Goal: Task Accomplishment & Management: Complete application form

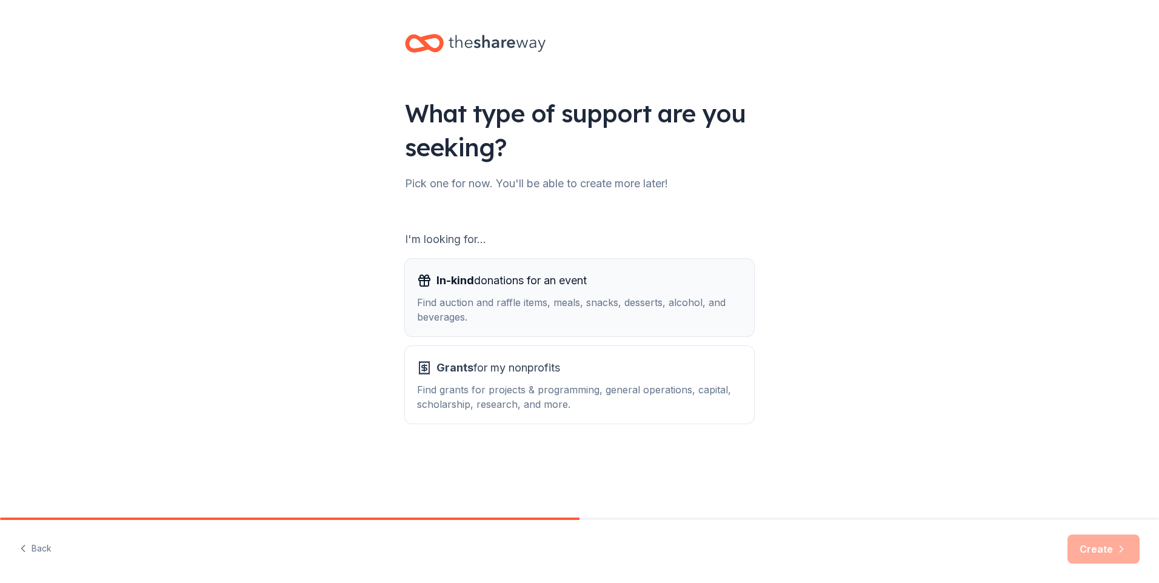
click at [529, 283] on span "In-kind donations for an event" at bounding box center [512, 280] width 150 height 19
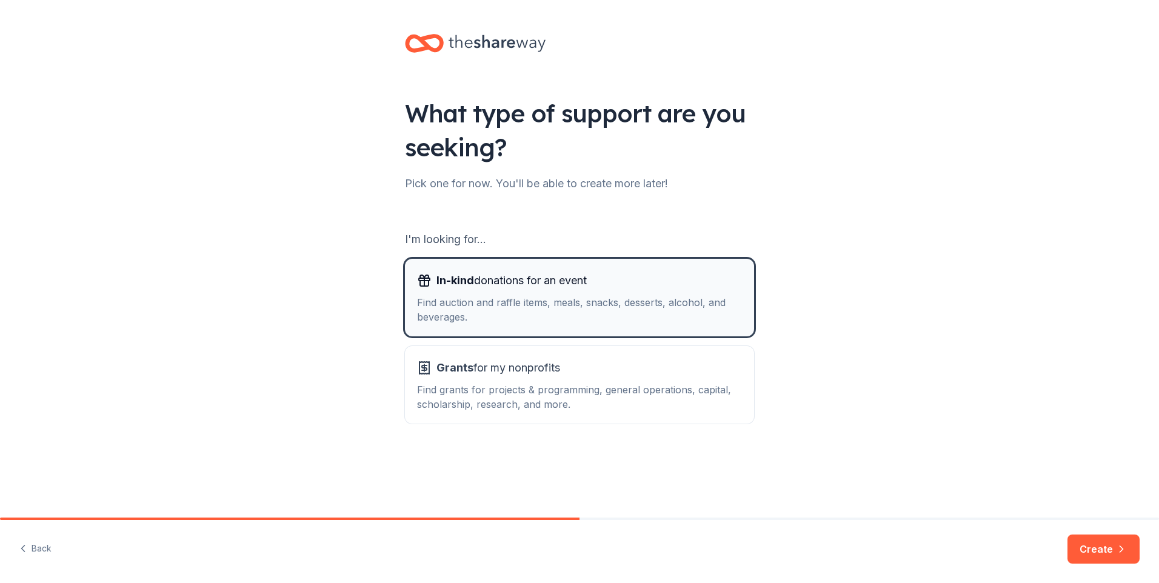
click at [534, 275] on span "In-kind donations for an event" at bounding box center [512, 280] width 150 height 19
click at [1090, 555] on button "Create" at bounding box center [1104, 549] width 72 height 29
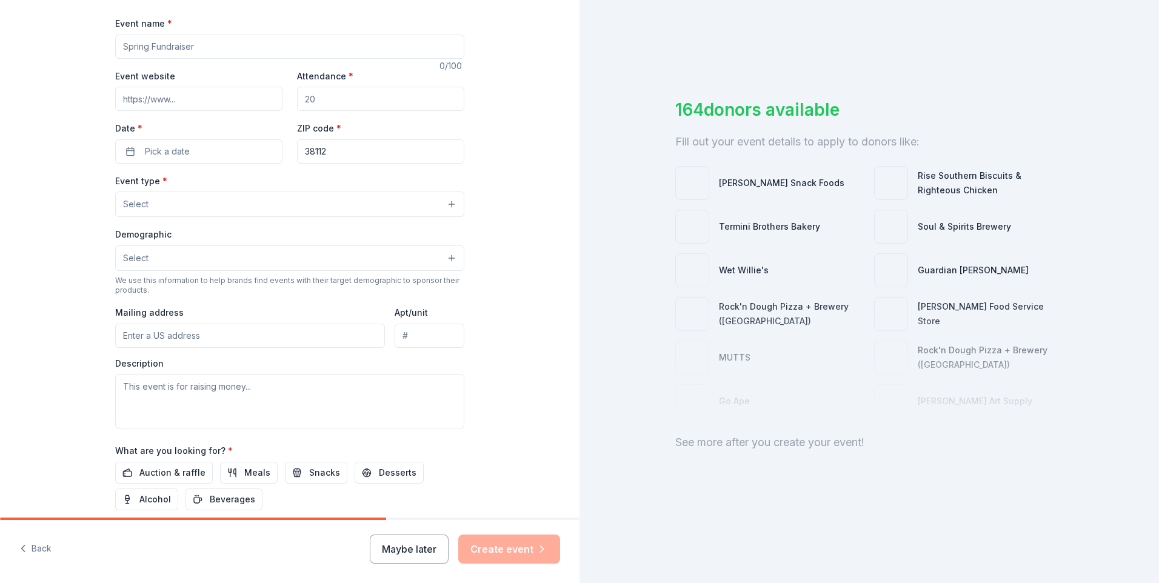
scroll to position [243, 0]
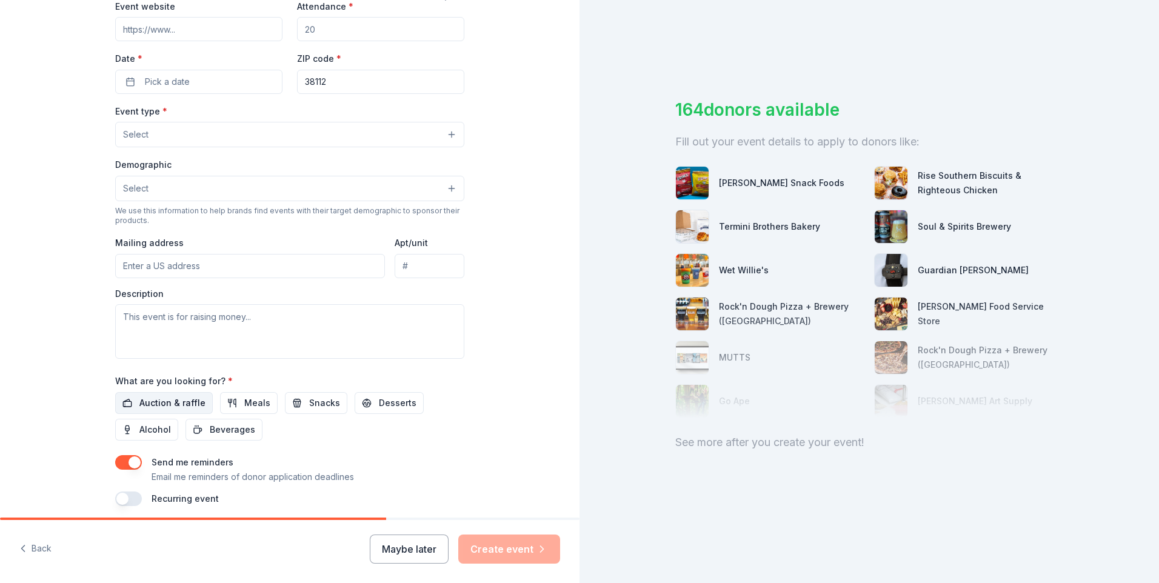
click at [175, 405] on span "Auction & raffle" at bounding box center [172, 403] width 66 height 15
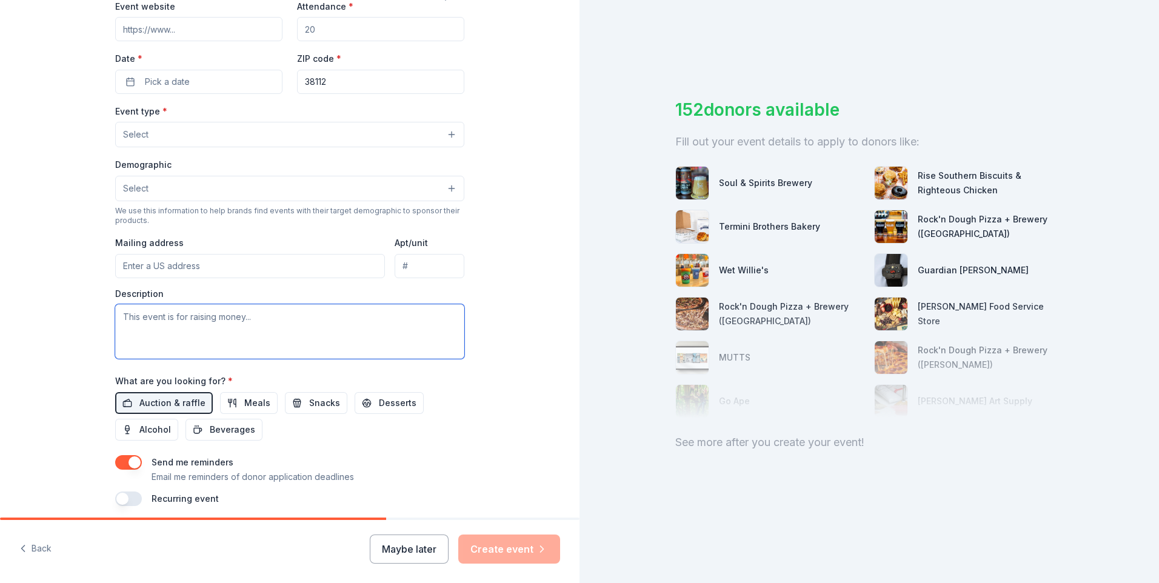
click at [216, 309] on textarea at bounding box center [289, 331] width 349 height 55
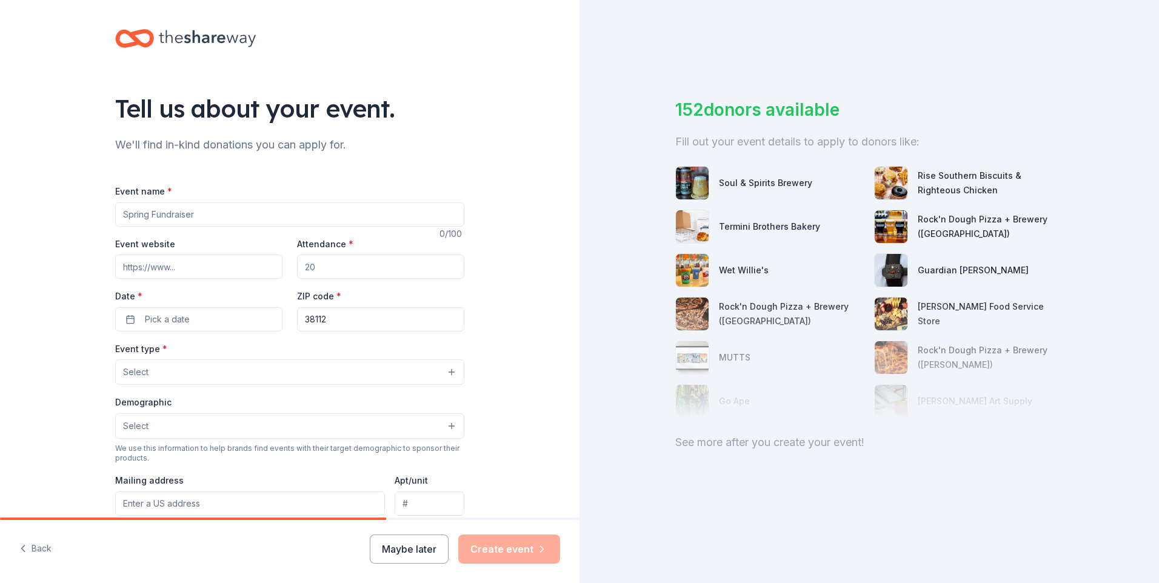
scroll to position [0, 0]
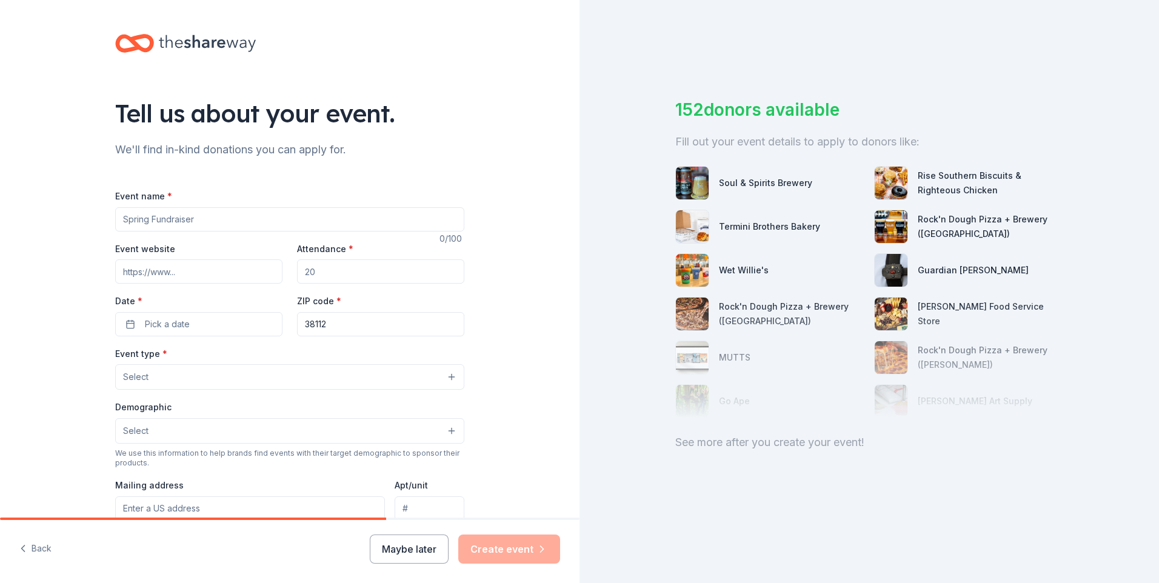
click at [161, 218] on input "Event name *" at bounding box center [289, 219] width 349 height 24
type input "F"
type input "Necessities Drive"
click at [193, 327] on button "Pick a date" at bounding box center [198, 324] width 167 height 24
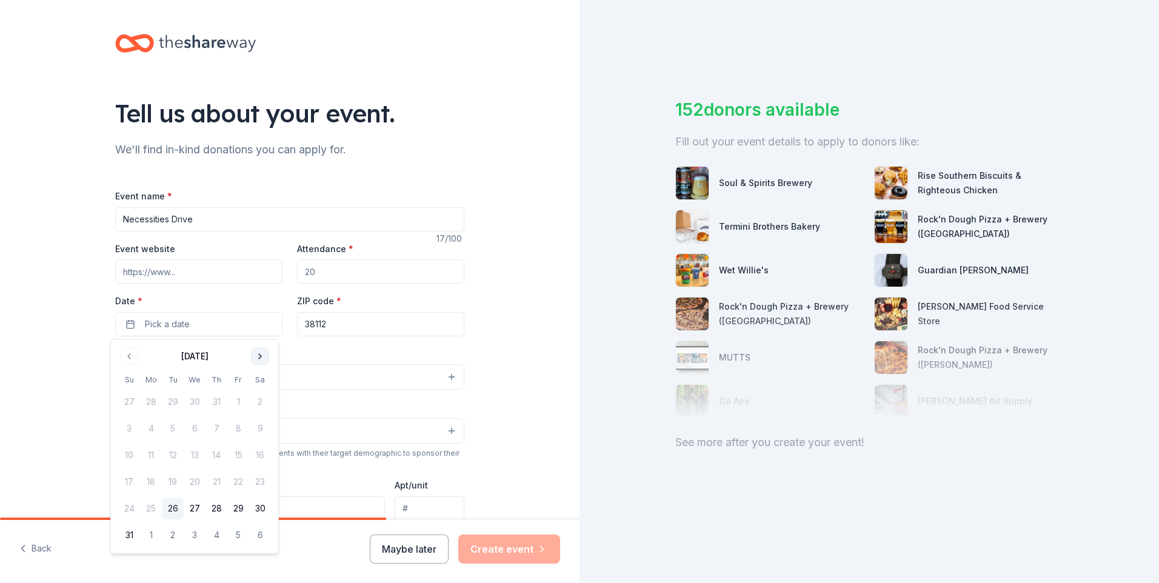
click at [261, 358] on button "Go to next month" at bounding box center [260, 356] width 17 height 17
click at [215, 480] on button "25" at bounding box center [217, 482] width 22 height 22
click at [488, 324] on div "Tell us about your event. We'll find in-kind donations you can apply for. Event…" at bounding box center [290, 403] width 580 height 807
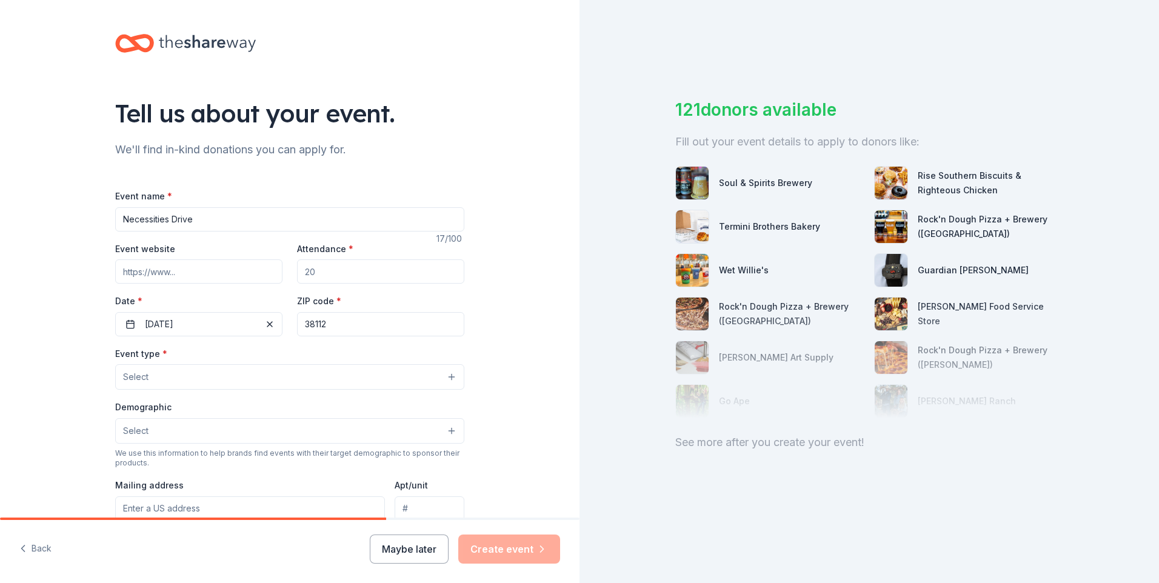
click at [451, 430] on button "Select" at bounding box center [289, 430] width 349 height 25
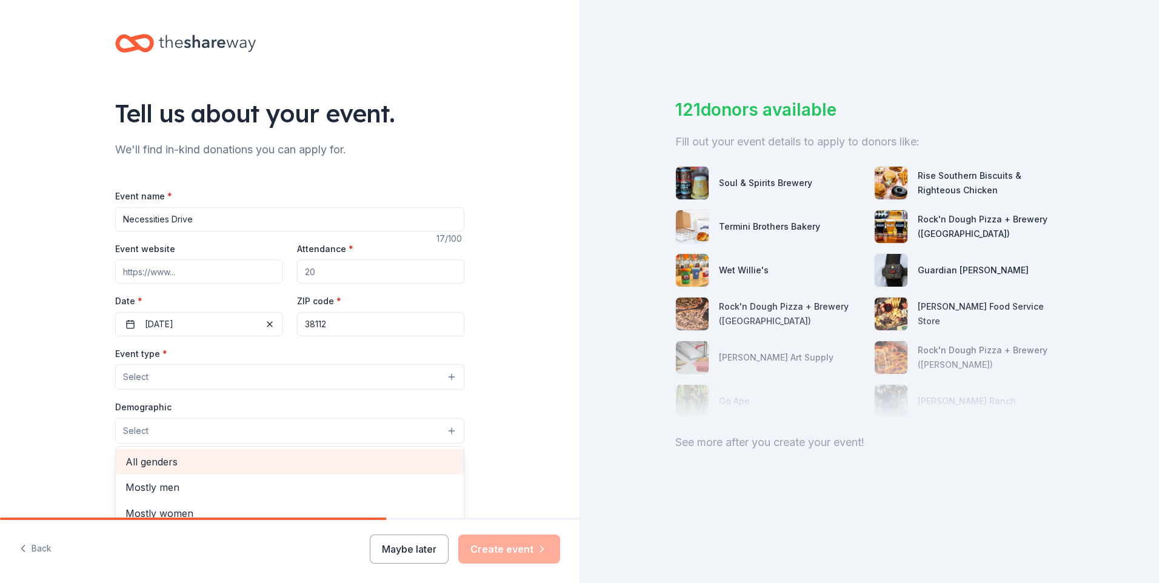
click at [145, 461] on span "All genders" at bounding box center [290, 462] width 329 height 16
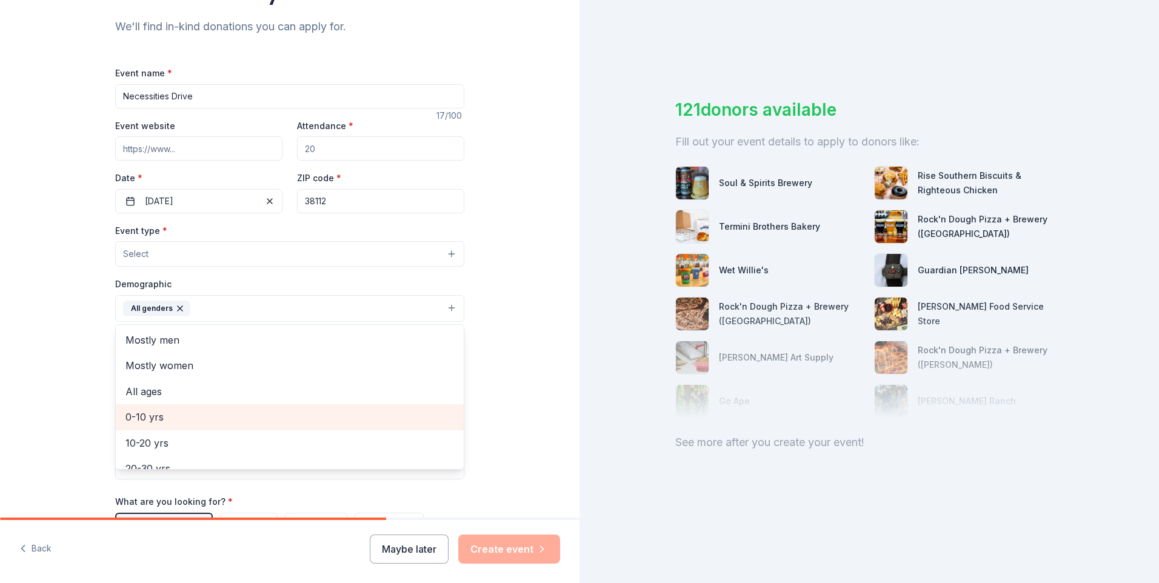
scroll to position [182, 0]
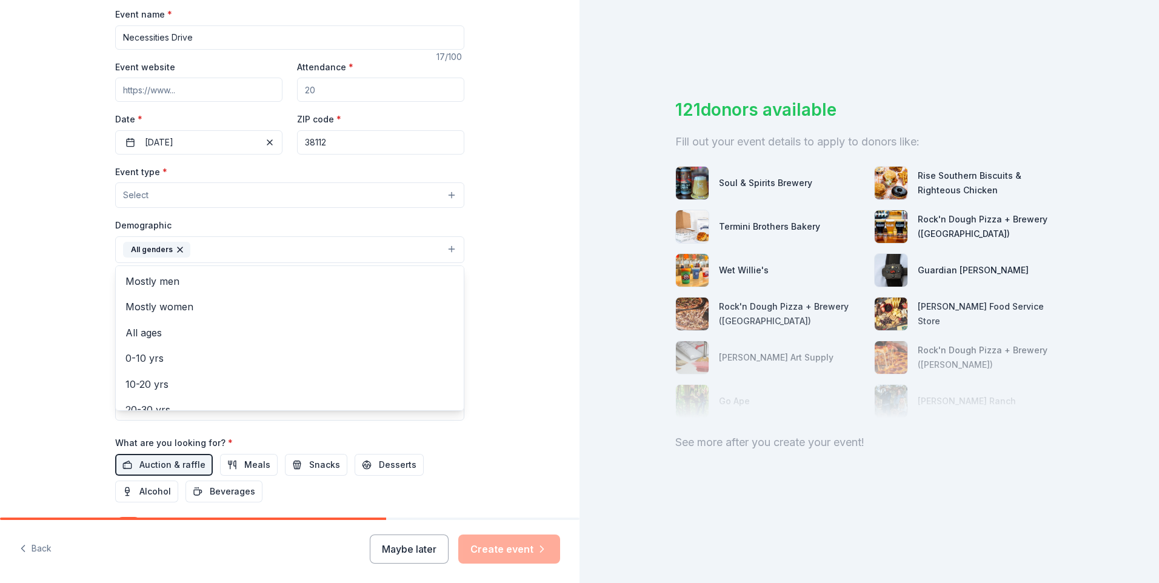
click at [478, 434] on div "Tell us about your event. We'll find in-kind donations you can apply for. Event…" at bounding box center [290, 222] width 388 height 808
click at [167, 321] on input "Mailing address" at bounding box center [250, 328] width 270 height 24
type input "[GEOGRAPHIC_DATA], [GEOGRAPHIC_DATA], [GEOGRAPHIC_DATA]"
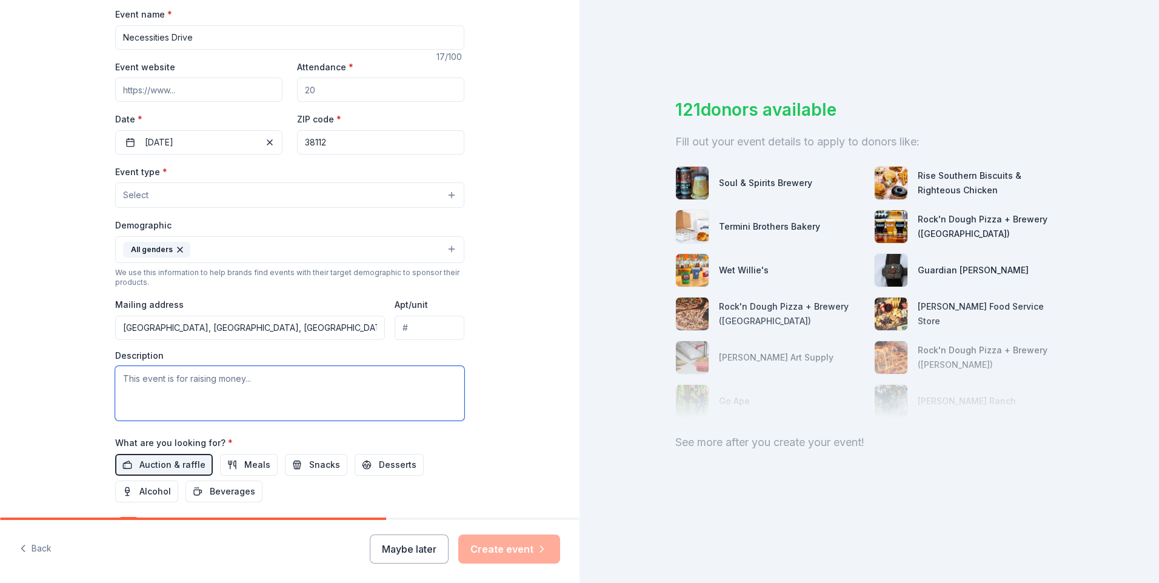
click at [142, 384] on textarea at bounding box center [289, 393] width 349 height 55
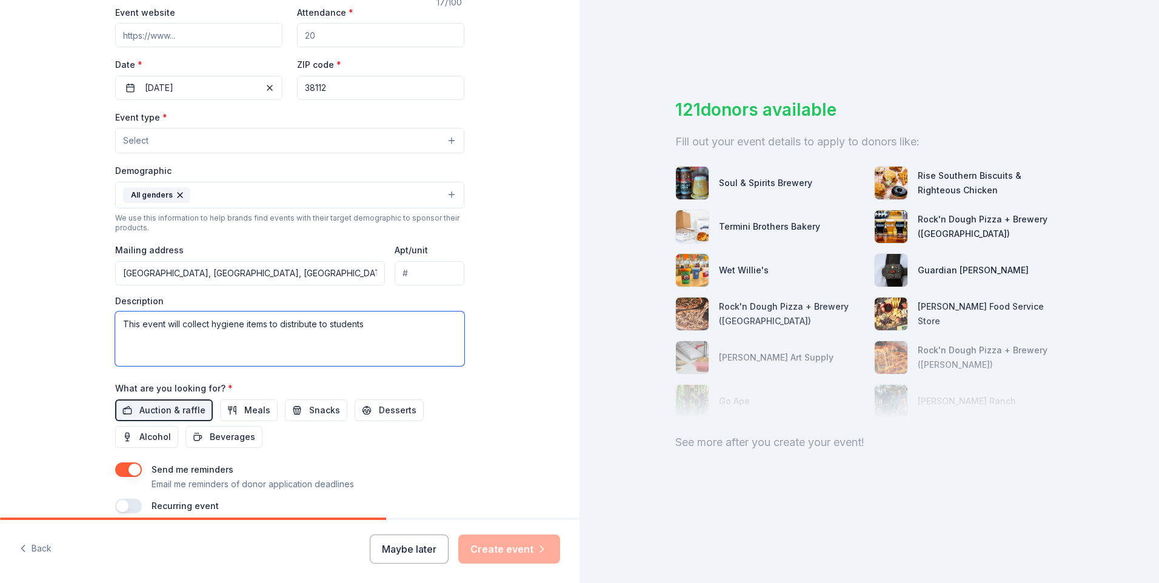
scroll to position [290, 0]
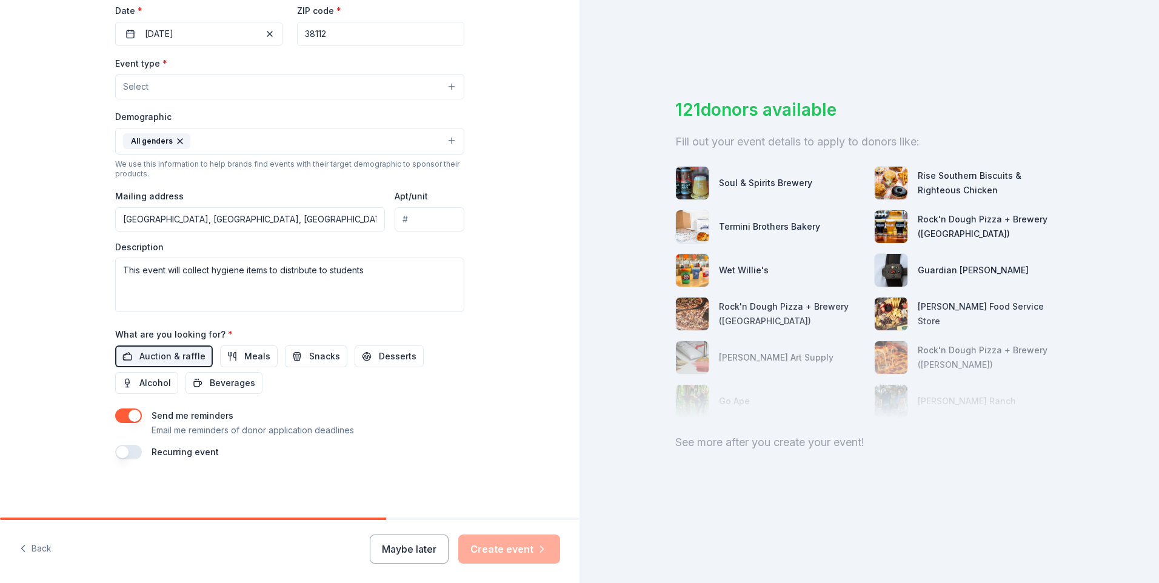
click at [404, 427] on div "Send me reminders Email me reminders of donor application deadlines" at bounding box center [289, 423] width 349 height 29
click at [329, 273] on textarea "This event will collect hygiene items to distribute to students" at bounding box center [289, 285] width 349 height 55
click at [326, 268] on textarea "This event will collect hygiene items to distribute to students" at bounding box center [289, 285] width 349 height 55
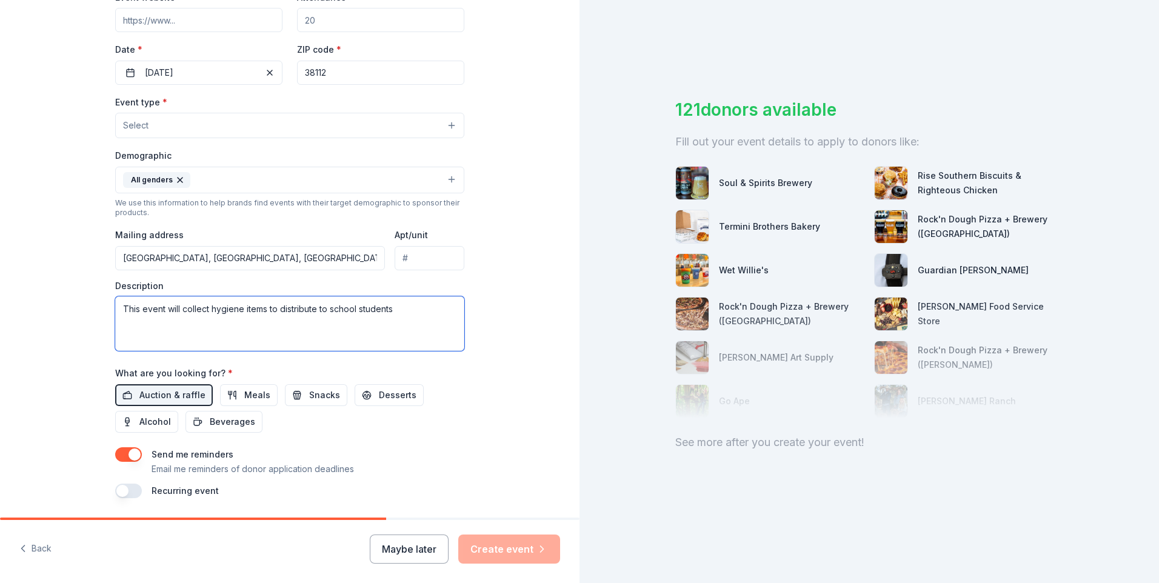
scroll to position [230, 0]
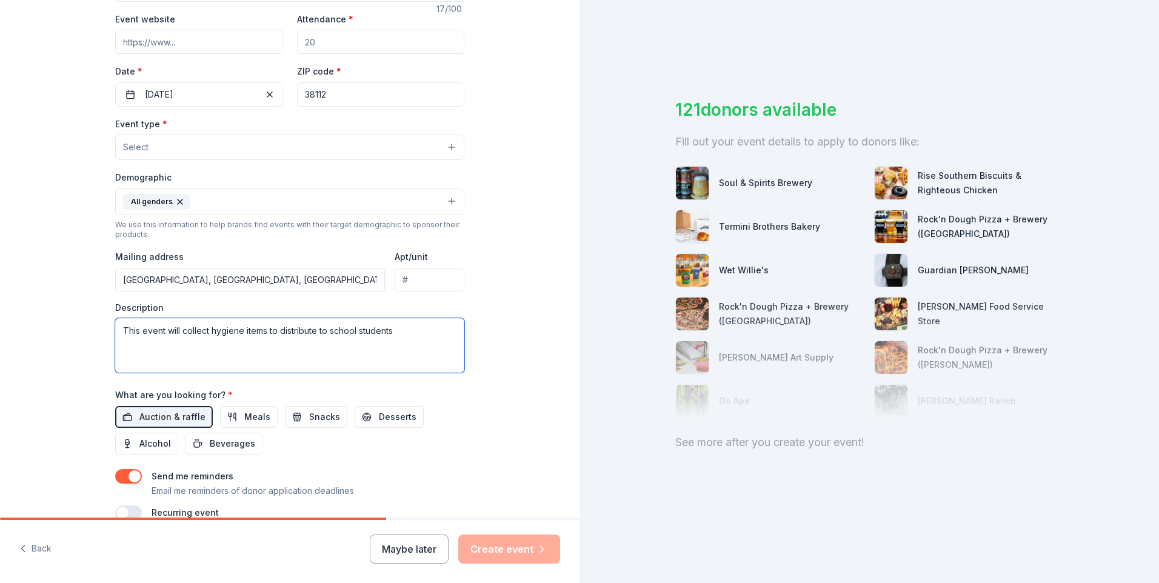
type textarea "This event will collect hygiene items to distribute to school students"
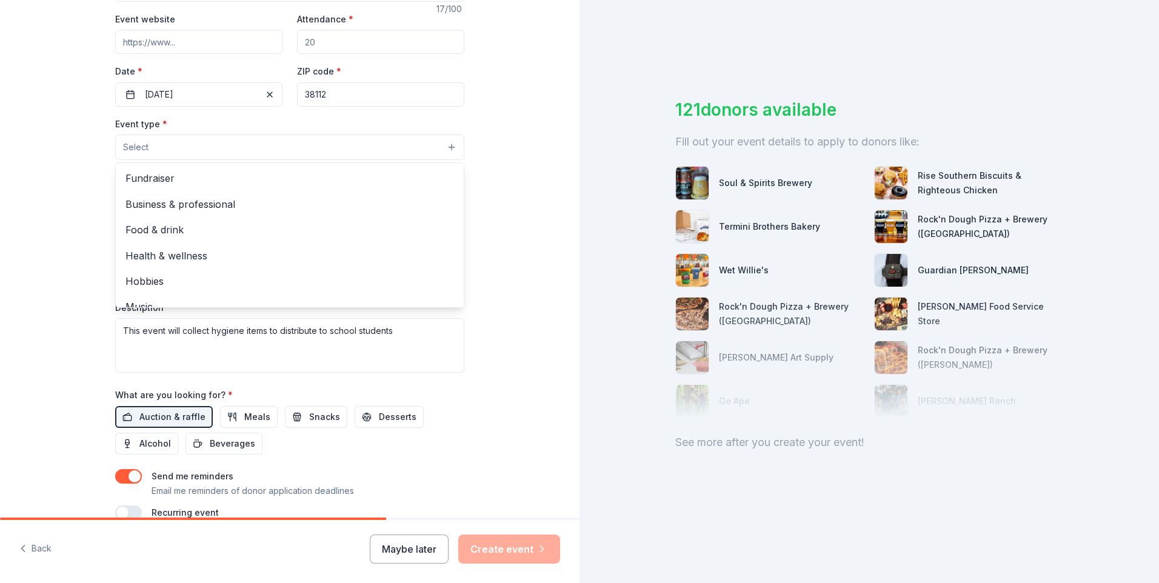
click at [448, 149] on button "Select" at bounding box center [289, 147] width 349 height 25
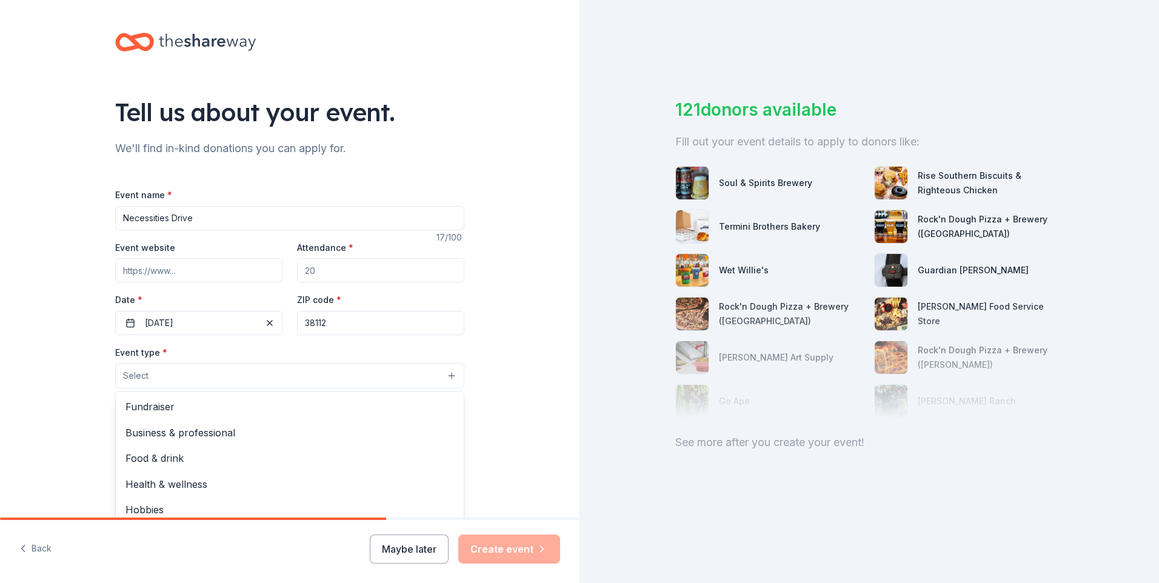
scroll to position [0, 0]
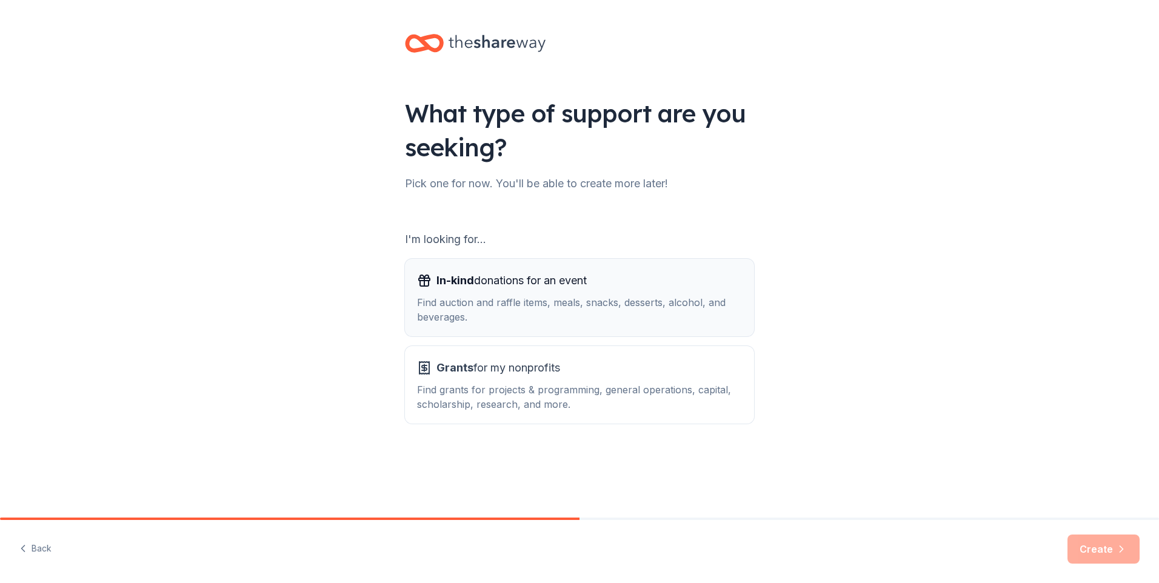
click at [532, 282] on span "In-kind donations for an event" at bounding box center [512, 280] width 150 height 19
